Goal: Check status: Check status

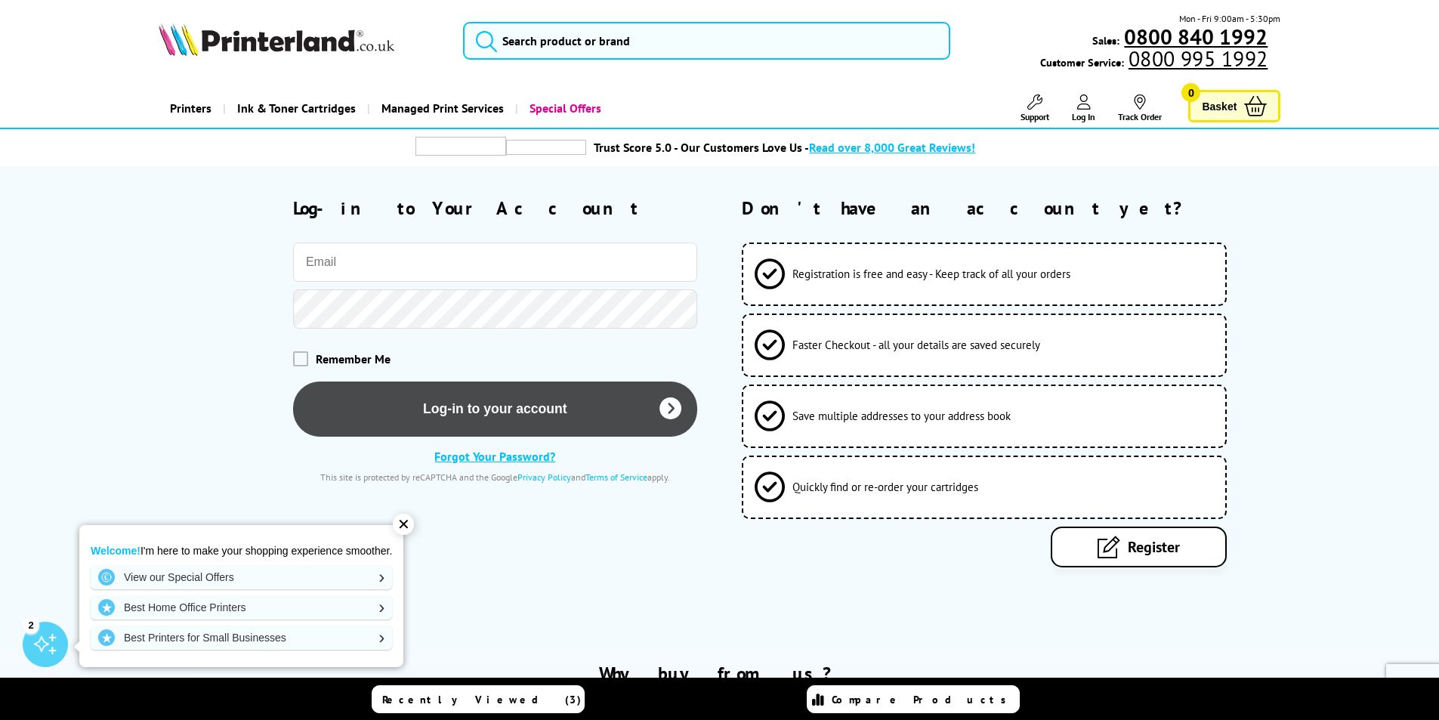
type input "[EMAIL_ADDRESS][DOMAIN_NAME]"
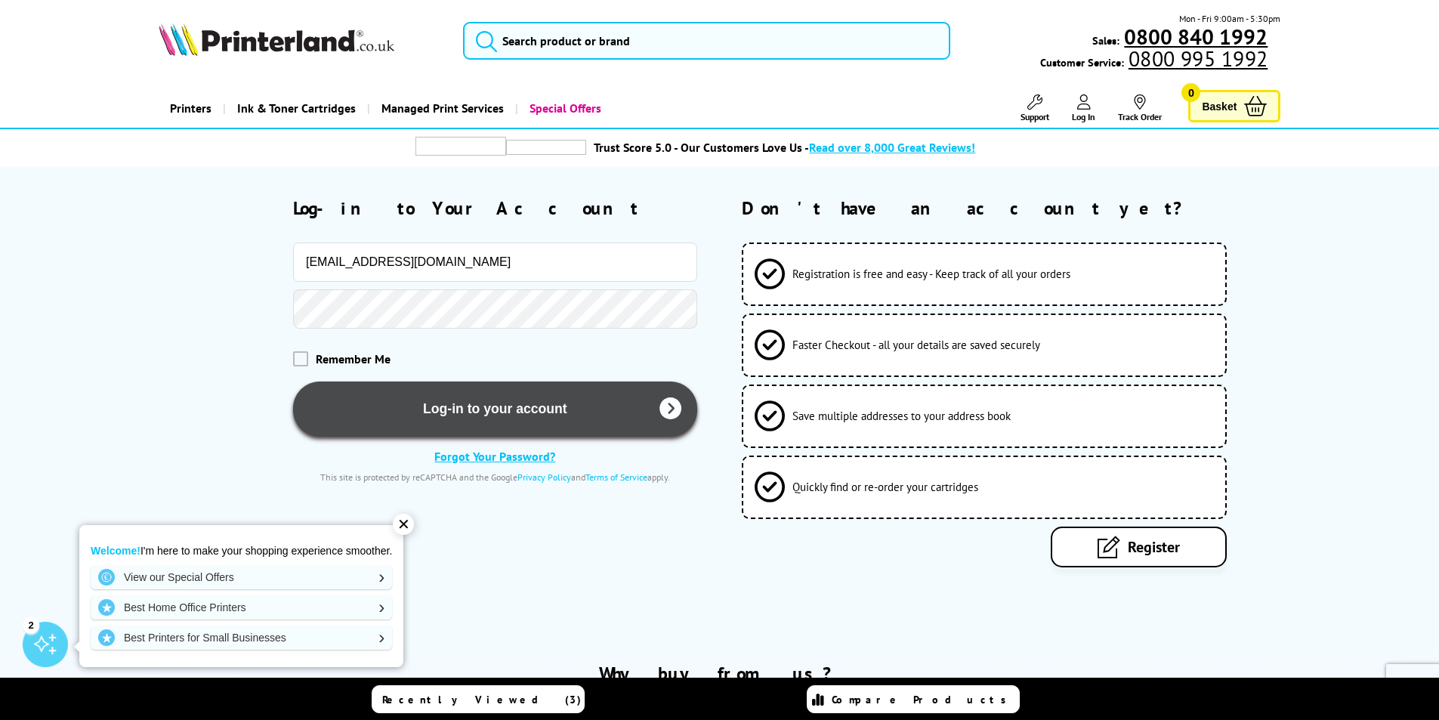
click at [499, 409] on button "Log-in to your account" at bounding box center [495, 408] width 404 height 55
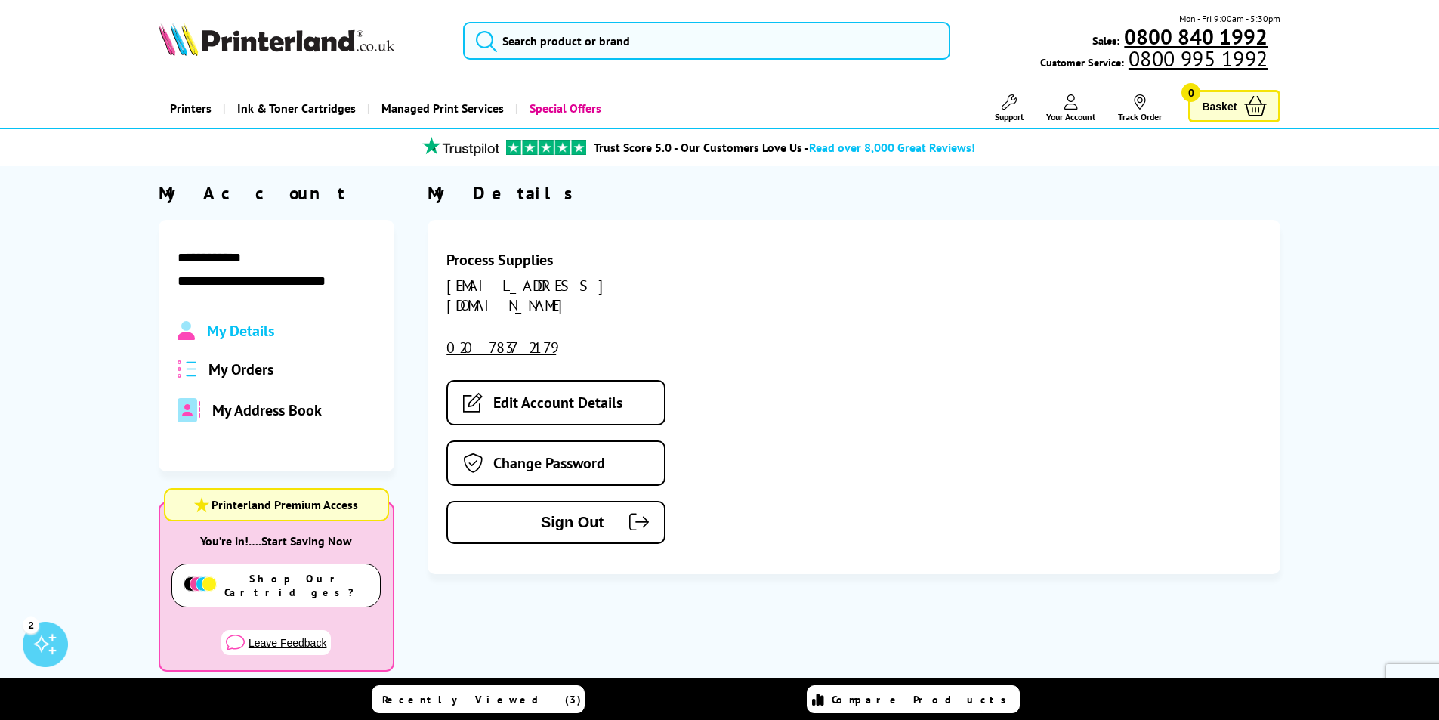
click at [221, 369] on span "My Orders" at bounding box center [240, 369] width 65 height 20
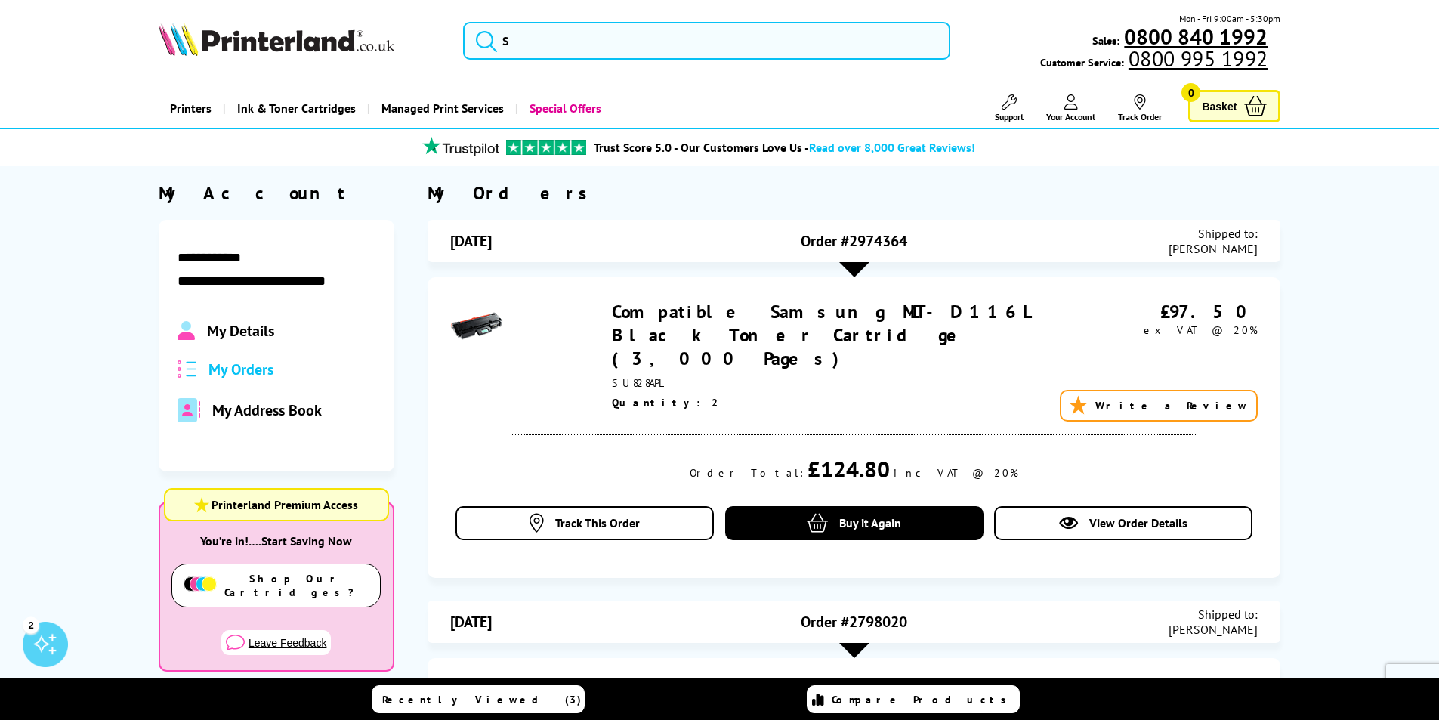
click at [825, 313] on link "Compatible Samsung MLT-D116L Black Toner Cartridge (3,000 Pages)" at bounding box center [821, 335] width 418 height 70
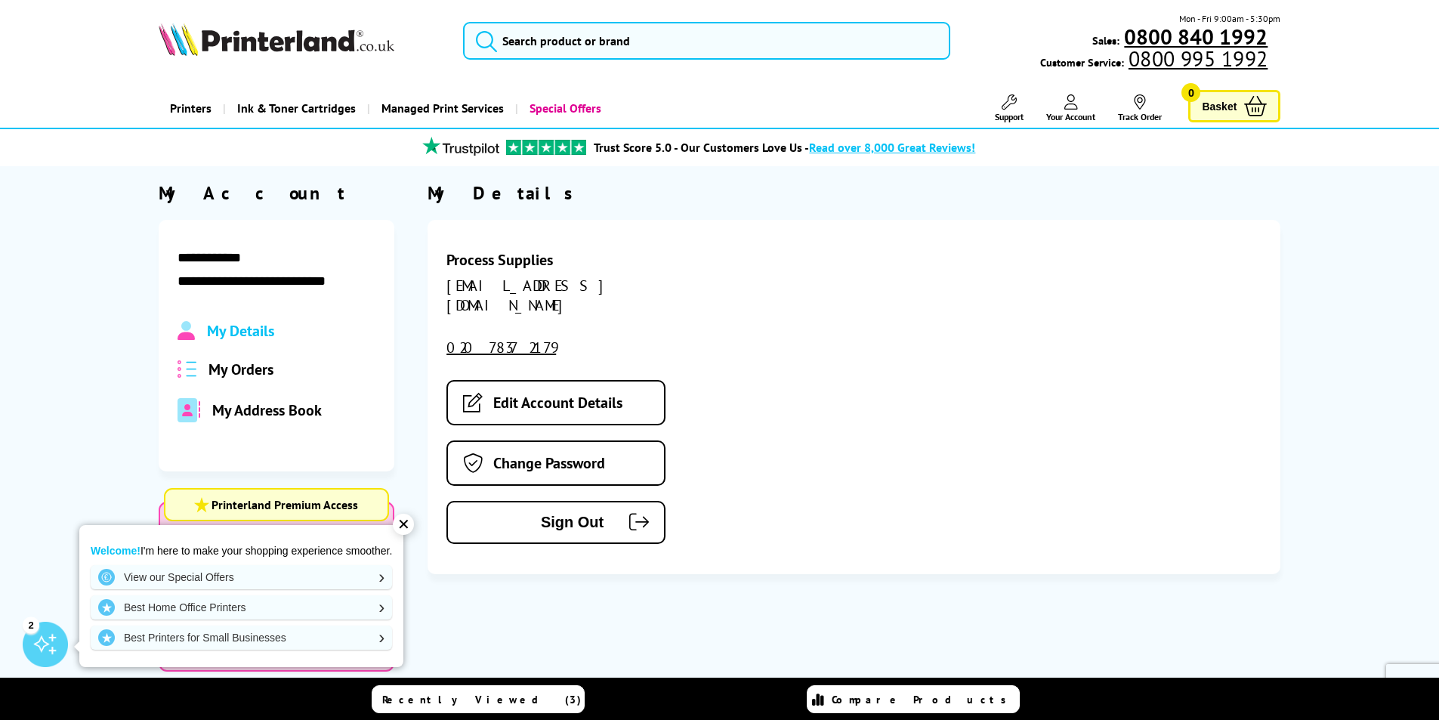
click at [251, 406] on span "My Address Book" at bounding box center [267, 410] width 110 height 20
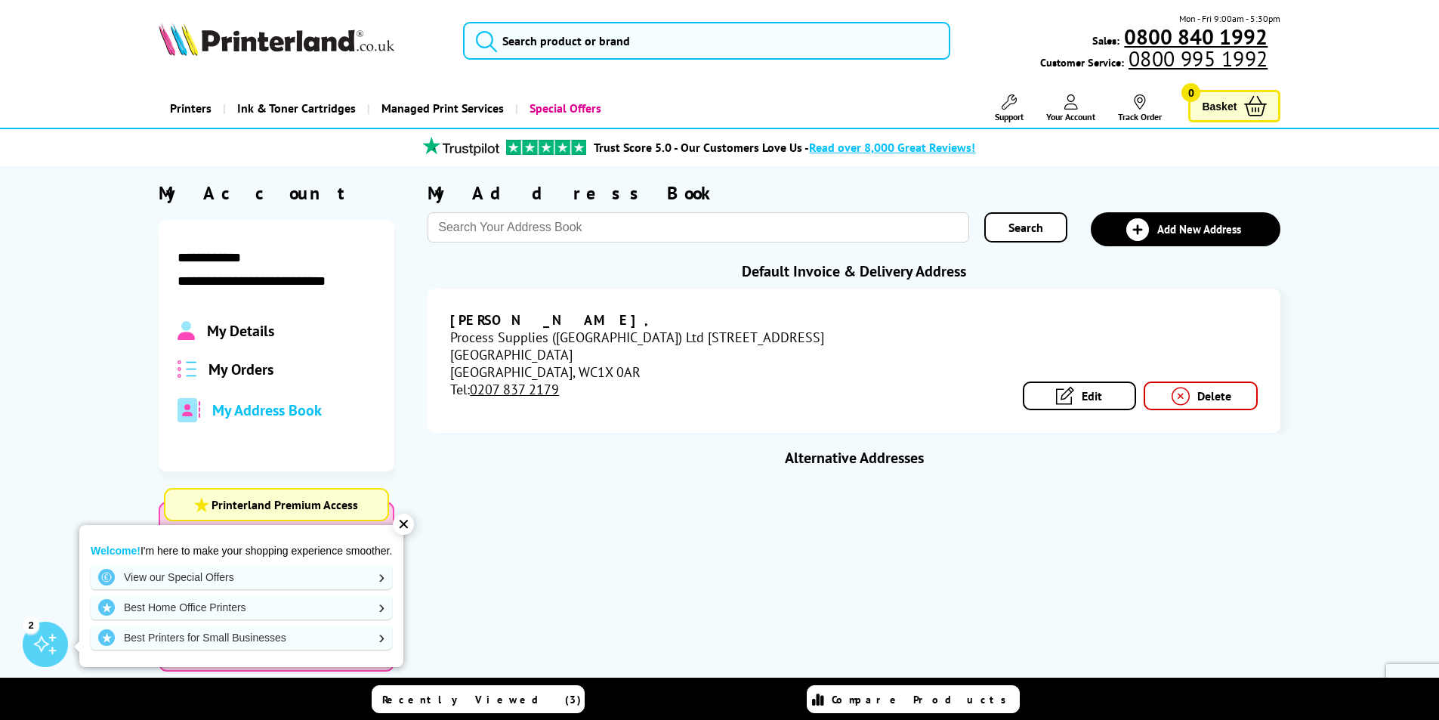
click at [220, 371] on span "My Orders" at bounding box center [240, 369] width 65 height 20
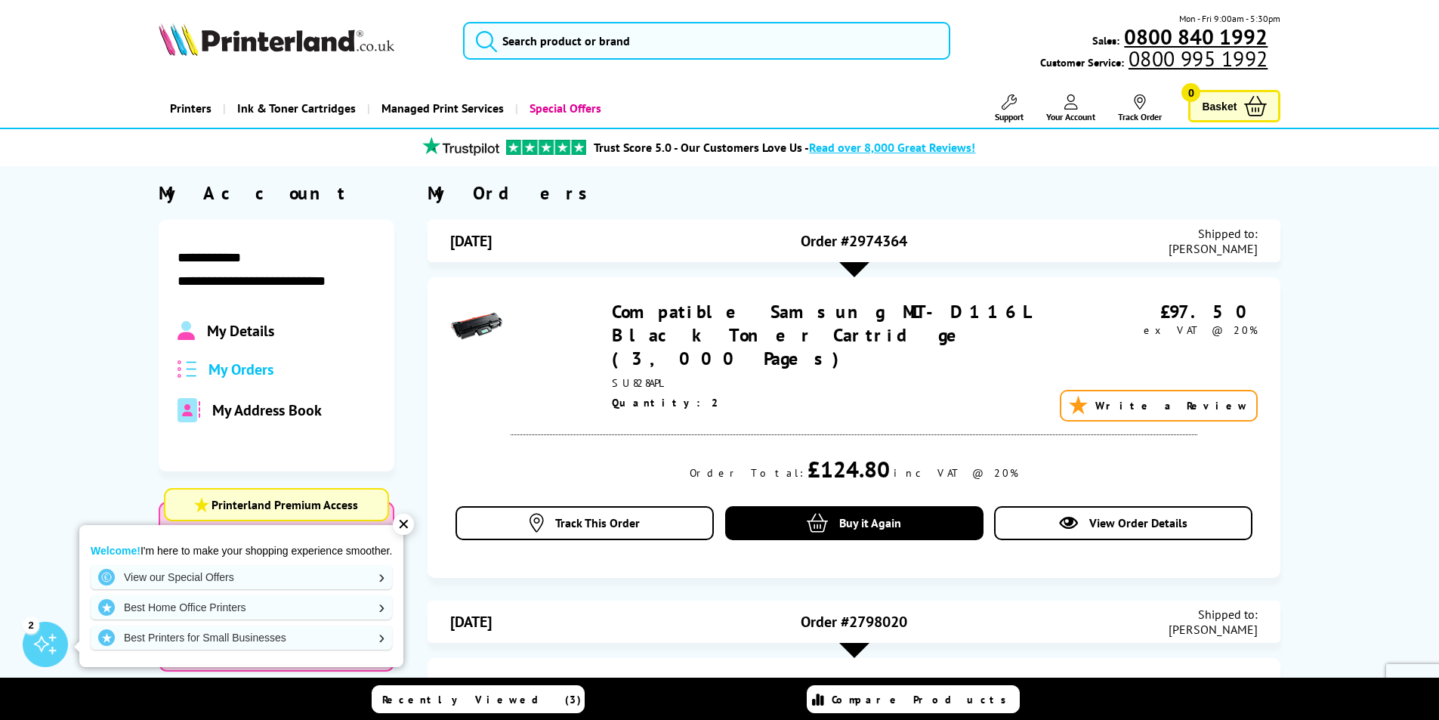
click at [853, 242] on span "Order #2974364" at bounding box center [853, 241] width 106 height 20
click at [851, 269] on div at bounding box center [854, 269] width 30 height 15
click at [1064, 106] on icon at bounding box center [1071, 101] width 14 height 15
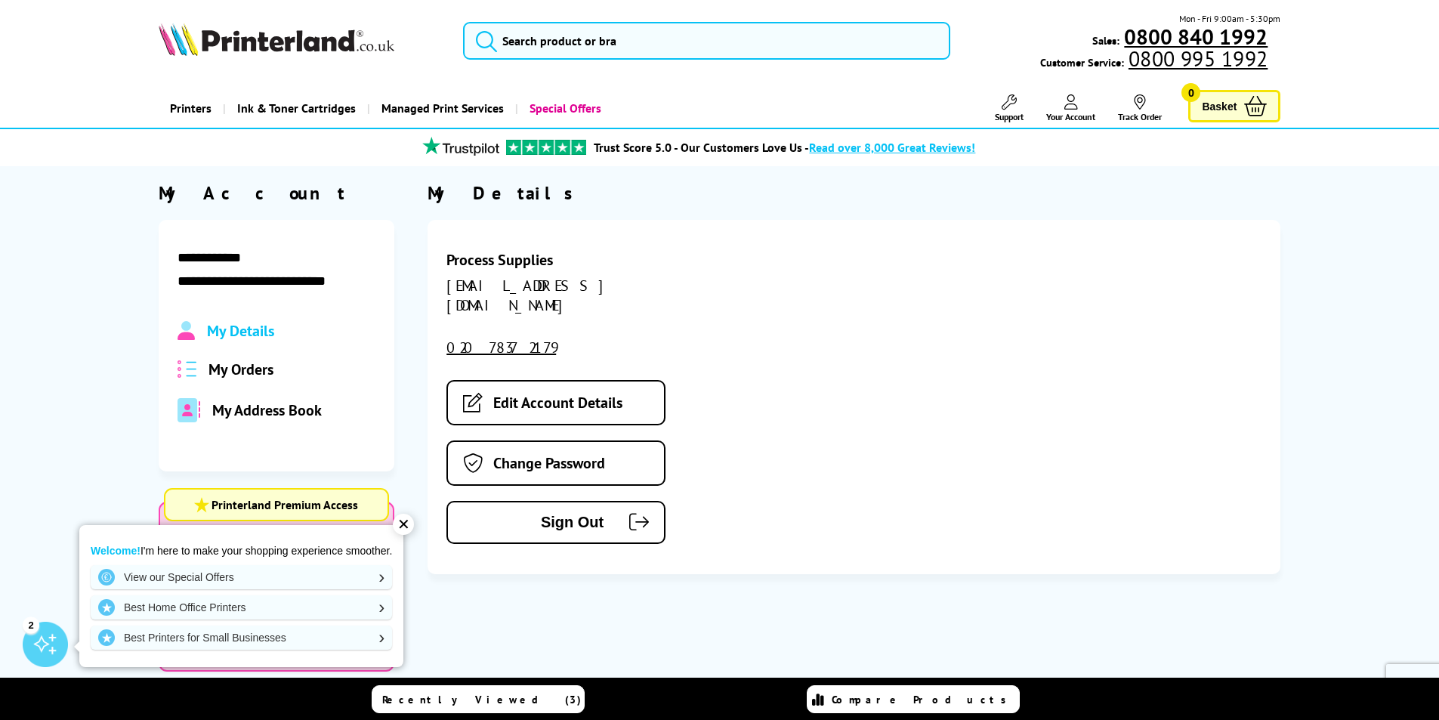
click at [236, 361] on span "My Orders" at bounding box center [240, 369] width 65 height 20
